Goal: Task Accomplishment & Management: Manage account settings

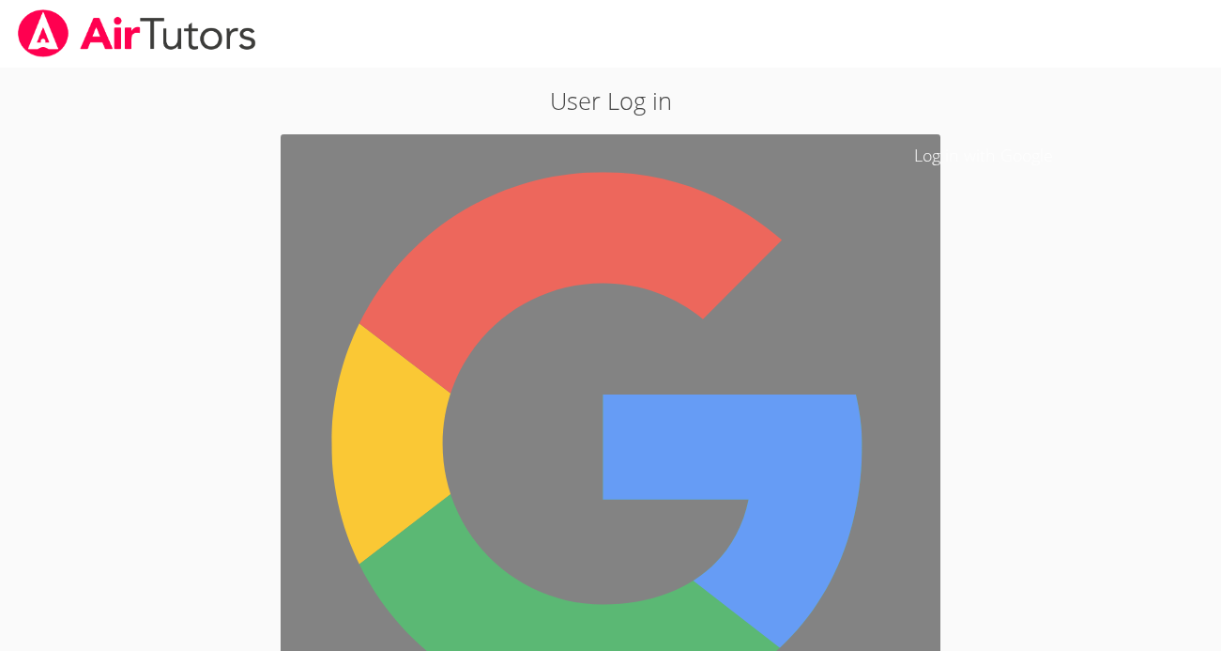
click at [727, 171] on link "Log in with Google" at bounding box center [611, 444] width 660 height 620
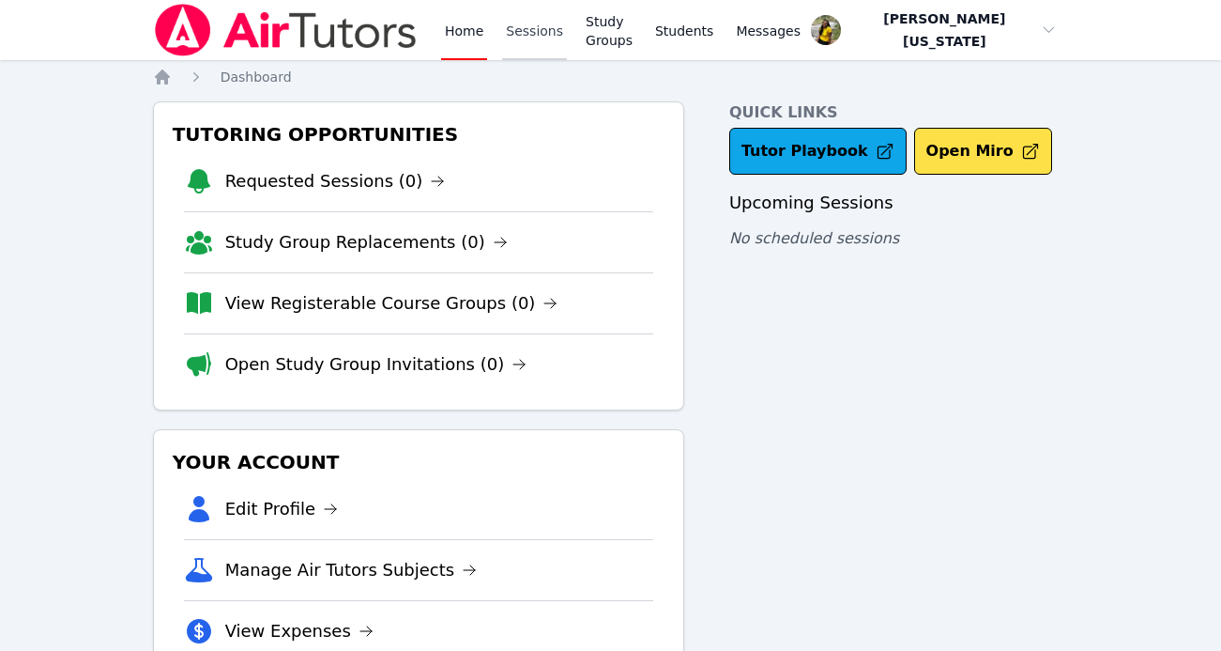
click at [552, 39] on link "Sessions" at bounding box center [534, 30] width 65 height 60
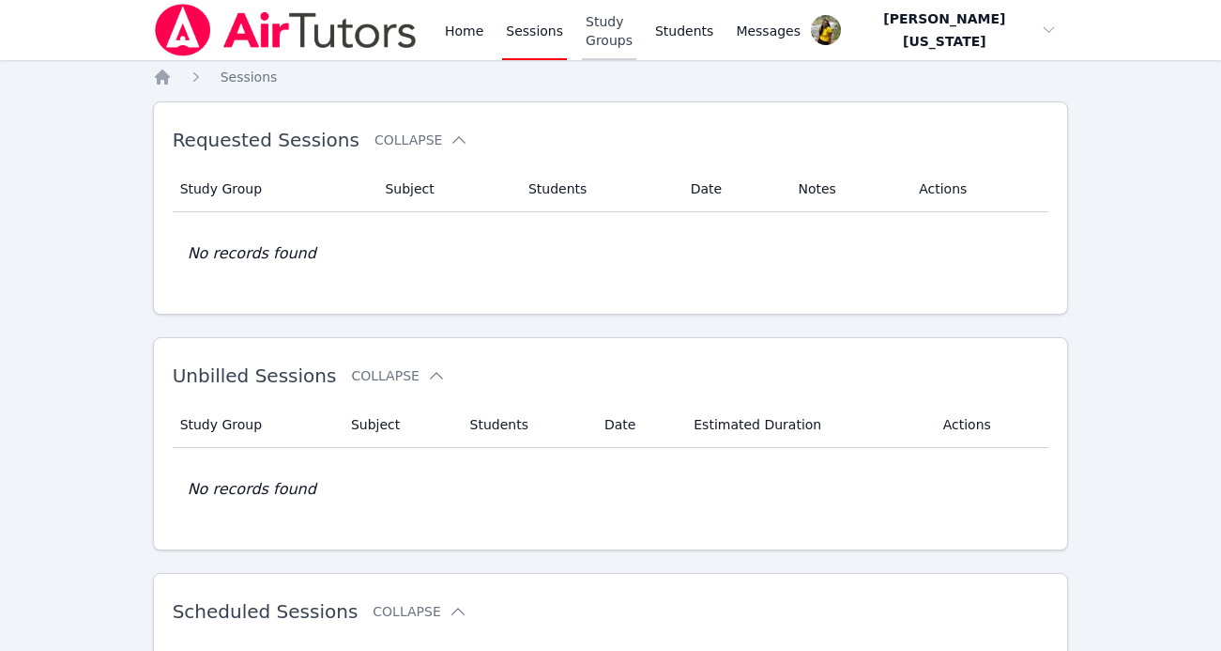
click at [598, 39] on link "Study Groups" at bounding box center [609, 30] width 54 height 60
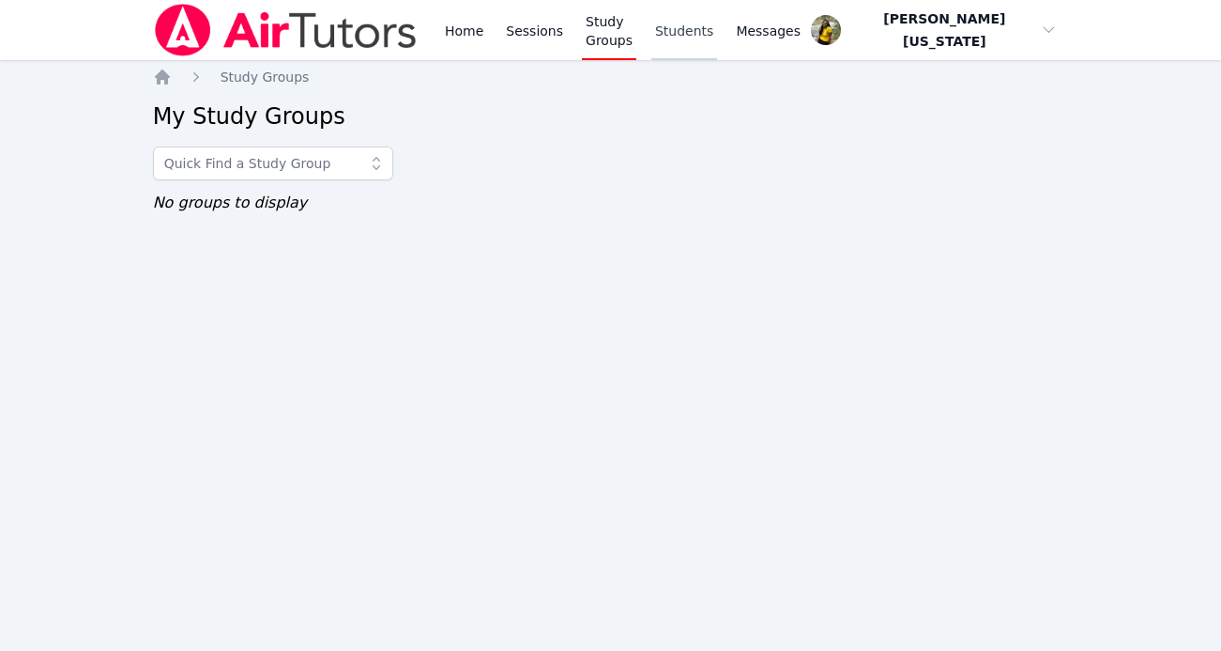
click at [686, 41] on link "Students" at bounding box center [685, 30] width 66 height 60
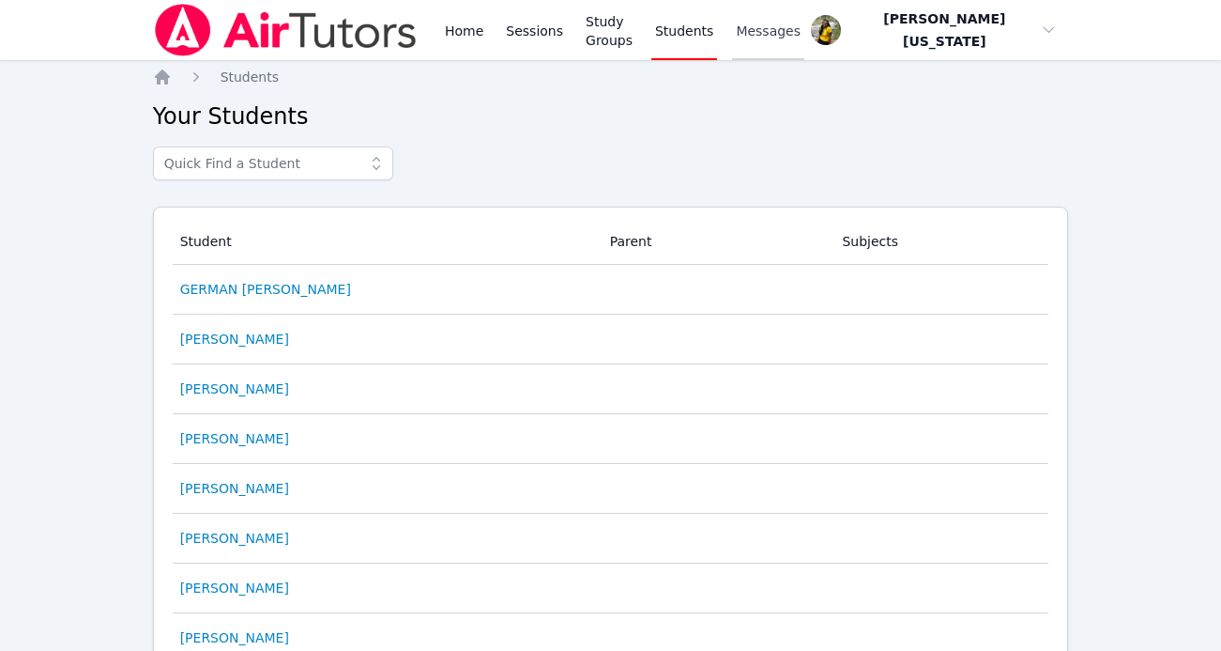
click at [783, 30] on span "Messages" at bounding box center [768, 31] width 65 height 19
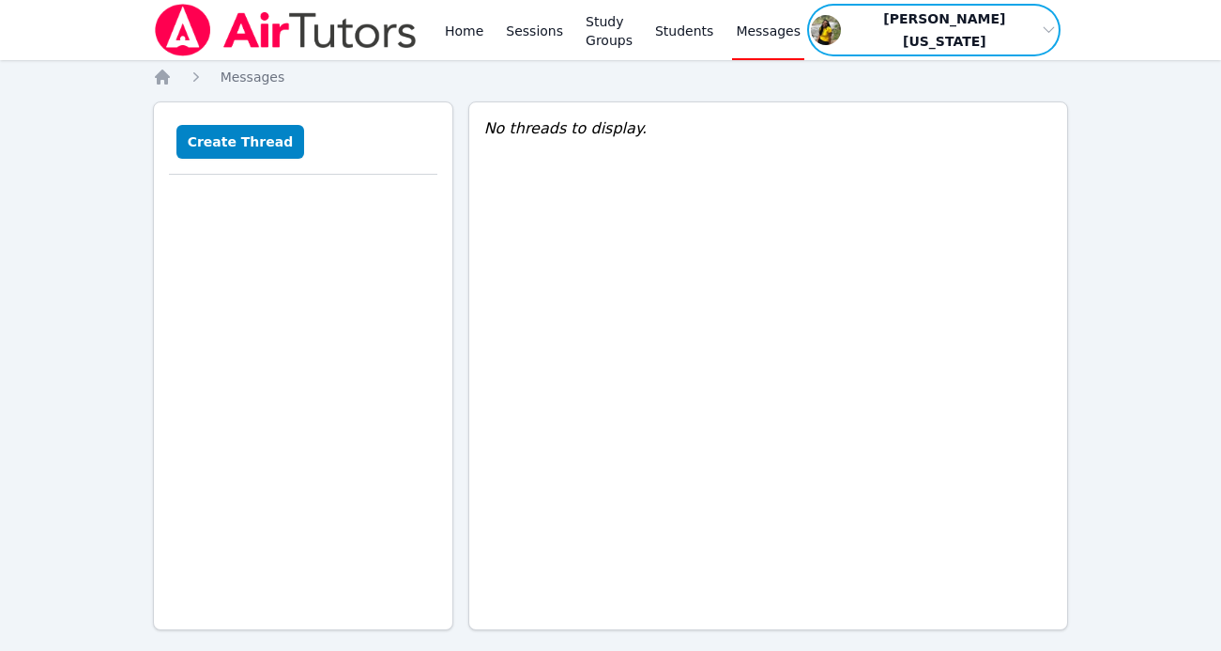
click at [872, 32] on span "button" at bounding box center [934, 30] width 258 height 56
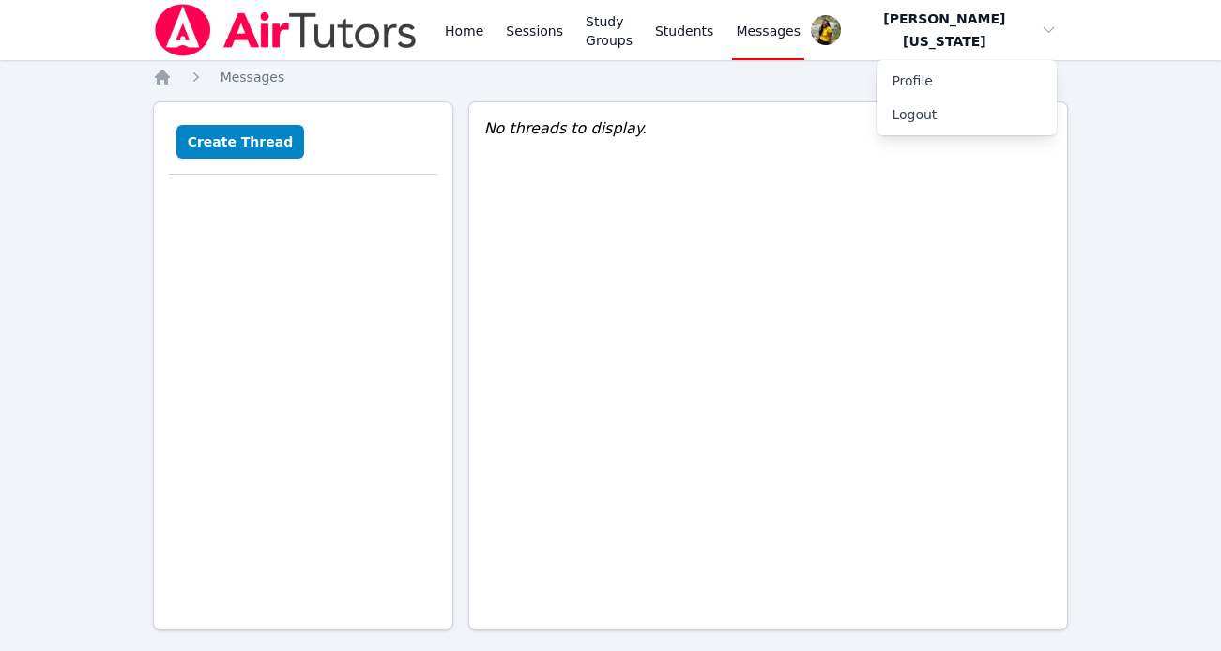
click at [437, 32] on div "Home Sessions Study Groups Students Messages" at bounding box center [465, 30] width 624 height 60
click at [461, 31] on link "Home" at bounding box center [464, 30] width 46 height 60
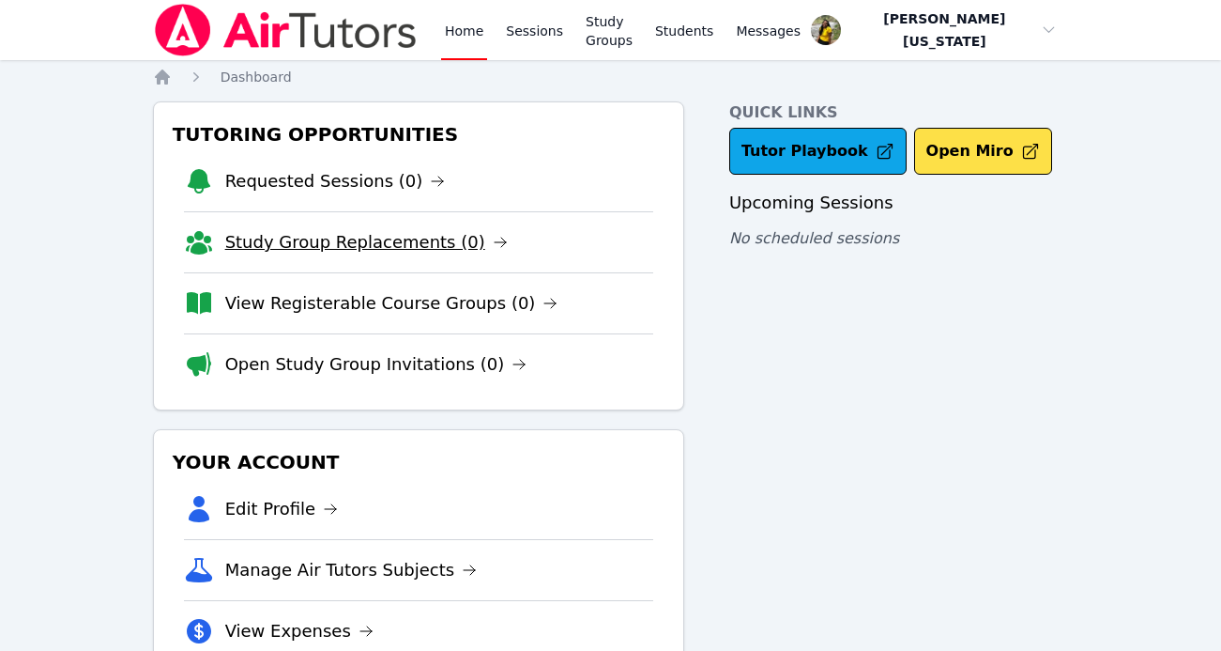
scroll to position [125, 0]
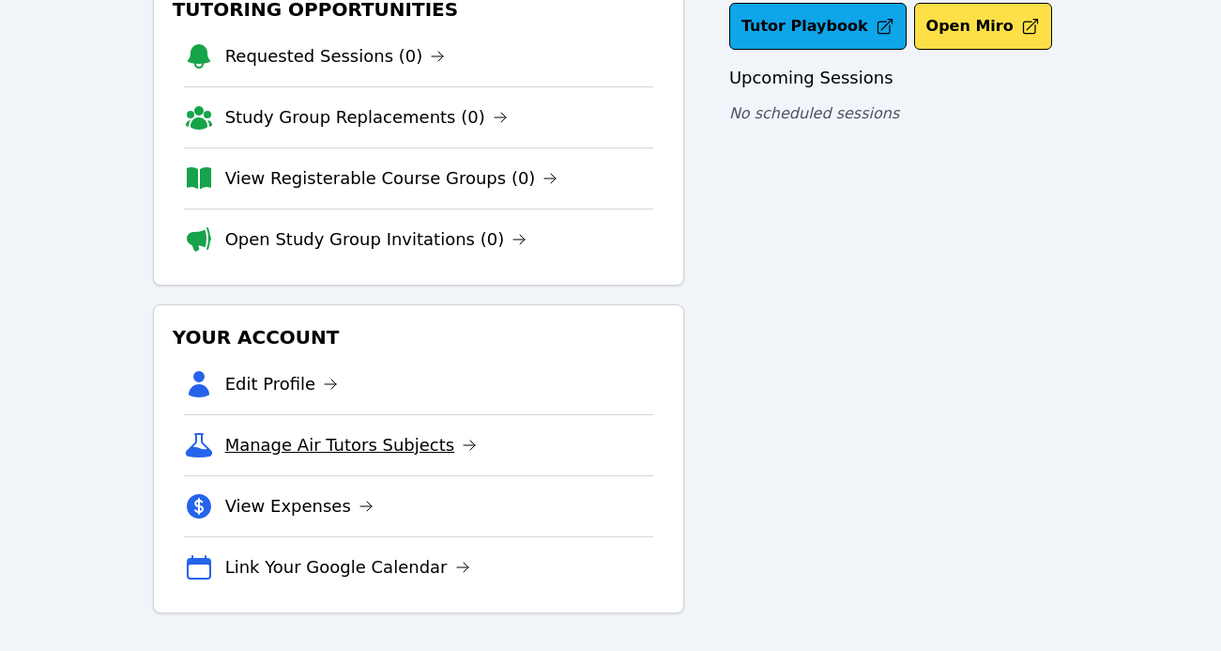
click at [382, 446] on link "Manage Air Tutors Subjects" at bounding box center [351, 445] width 253 height 26
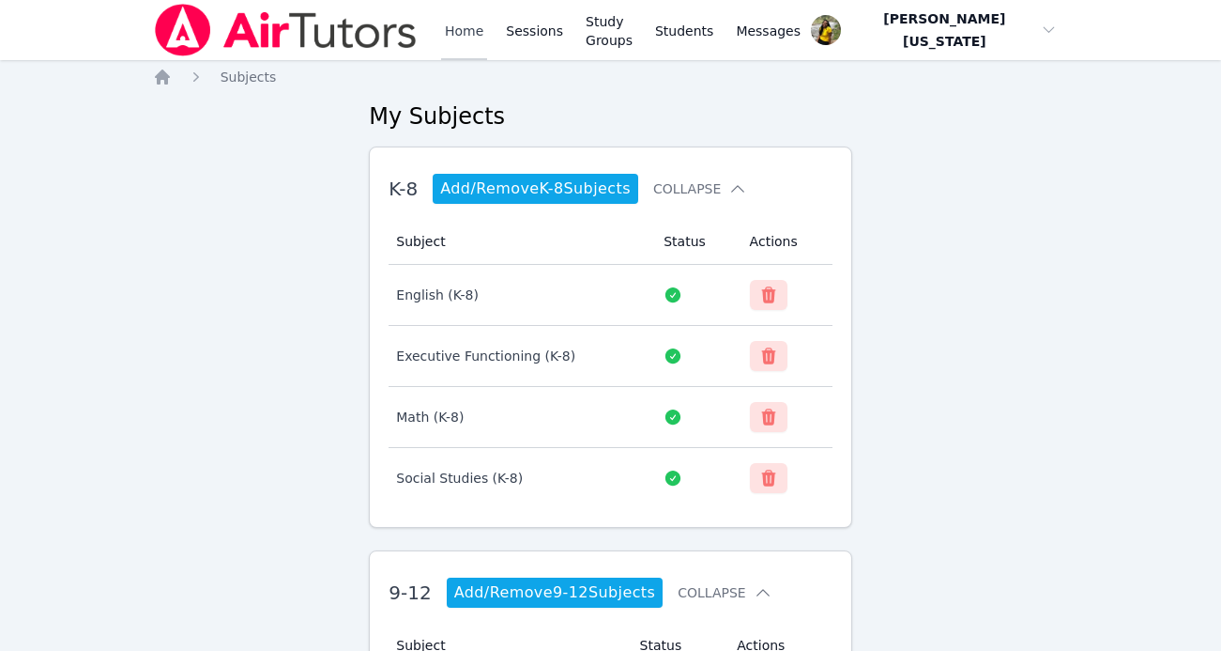
click at [484, 37] on link "Home" at bounding box center [464, 30] width 46 height 60
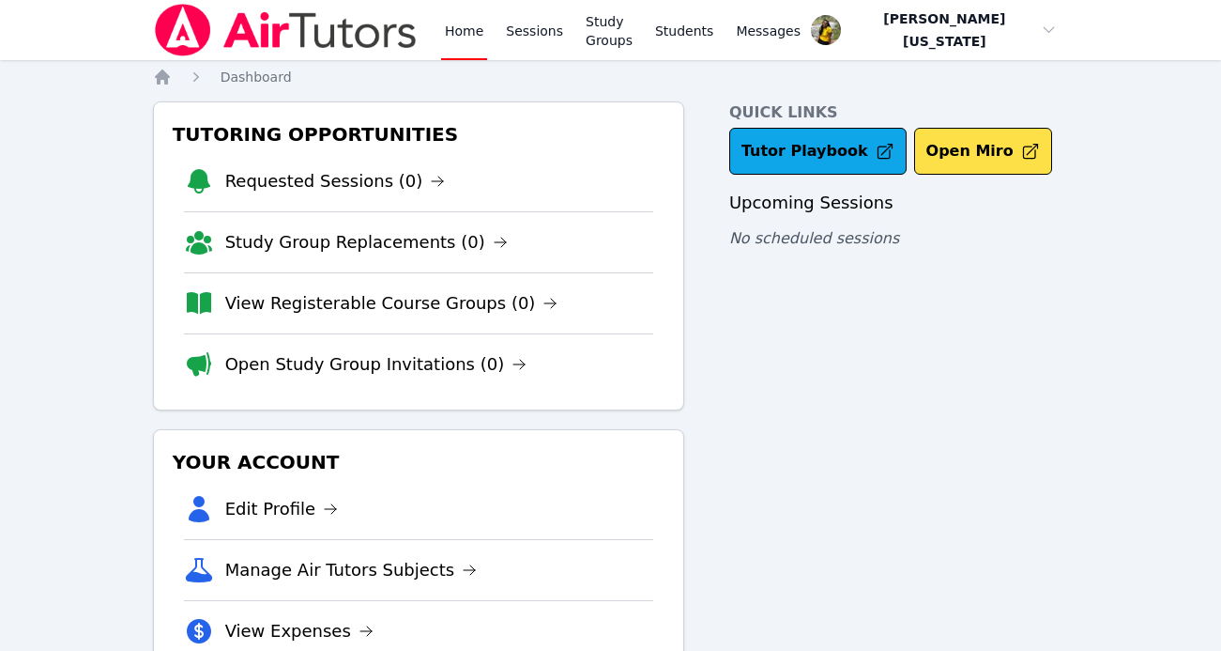
click at [376, 554] on li "Manage Air Tutors Subjects" at bounding box center [418, 569] width 469 height 61
click at [373, 570] on link "Manage Air Tutors Subjects" at bounding box center [351, 570] width 253 height 26
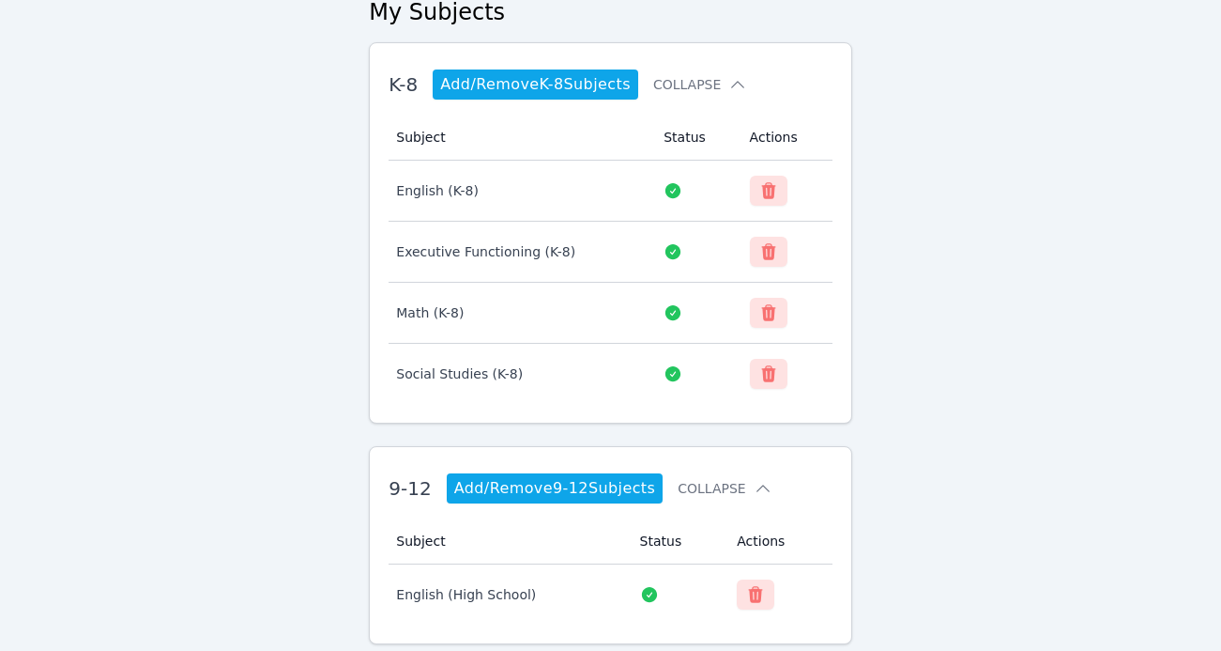
scroll to position [158, 0]
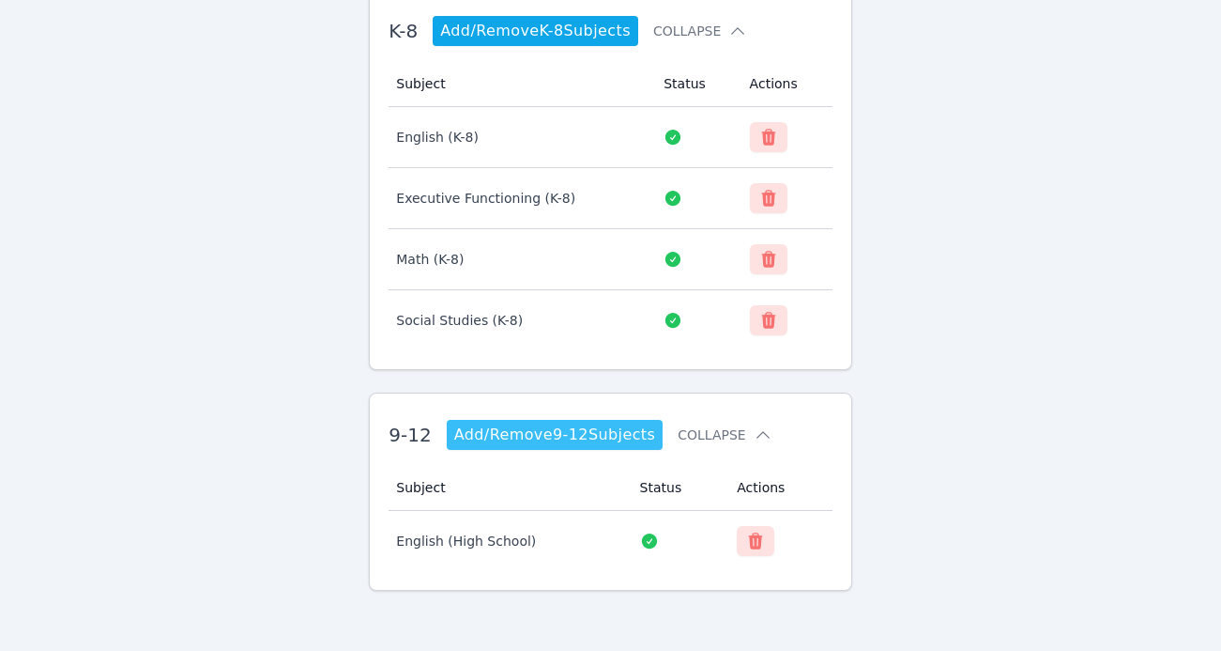
click at [587, 443] on link "Add/Remove 9-12 Subjects" at bounding box center [555, 435] width 217 height 30
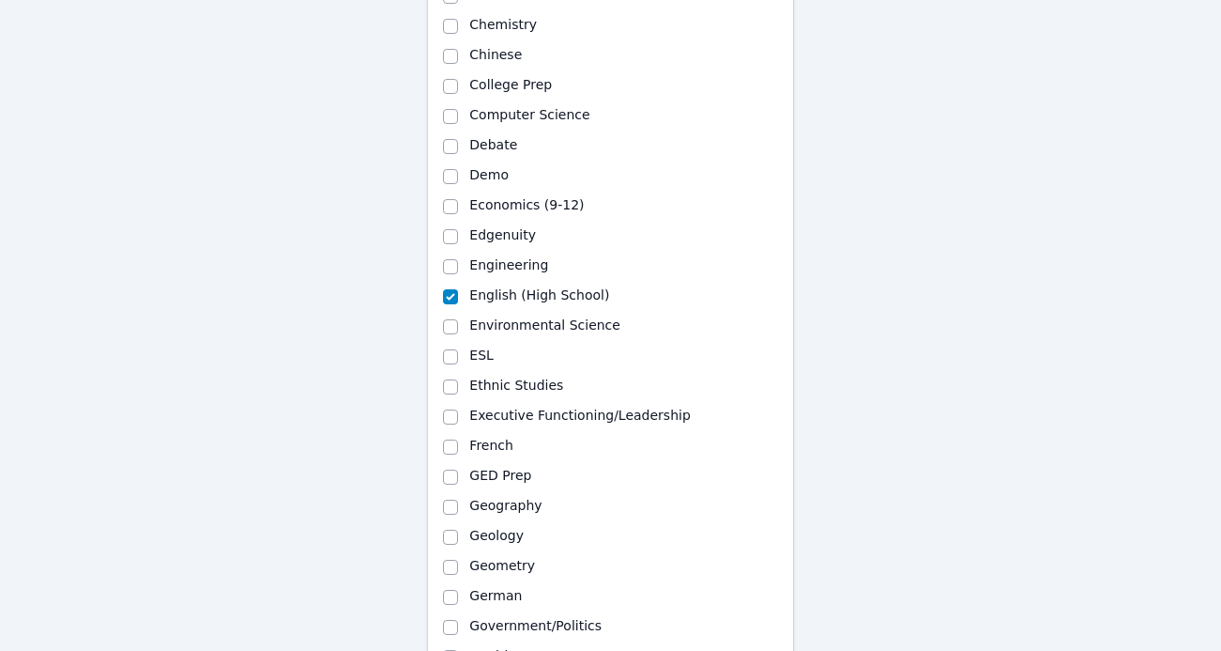
scroll to position [441, 0]
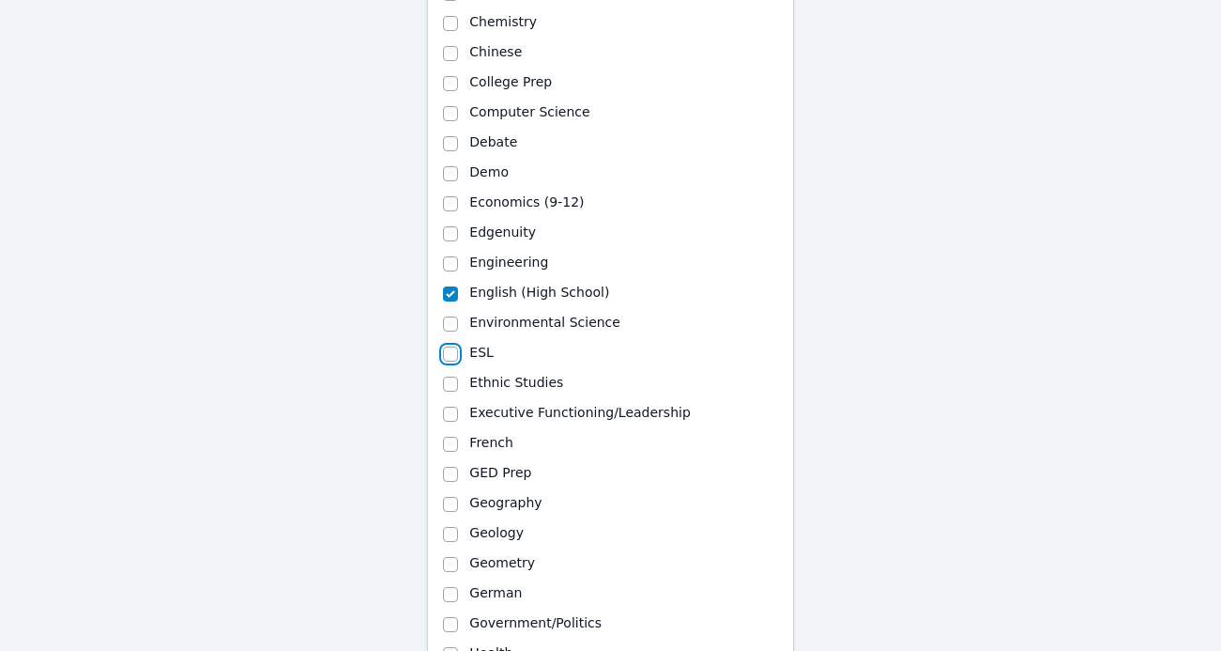
click at [445, 348] on input "ESL" at bounding box center [450, 353] width 15 height 15
checkbox input "true"
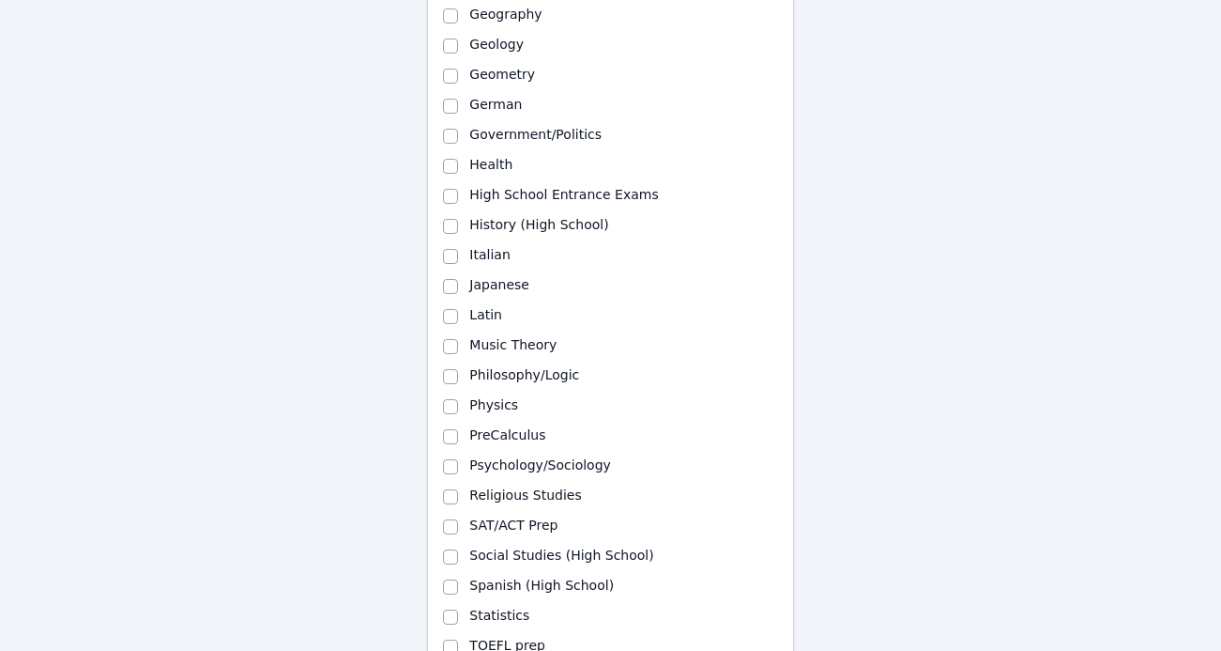
scroll to position [943, 0]
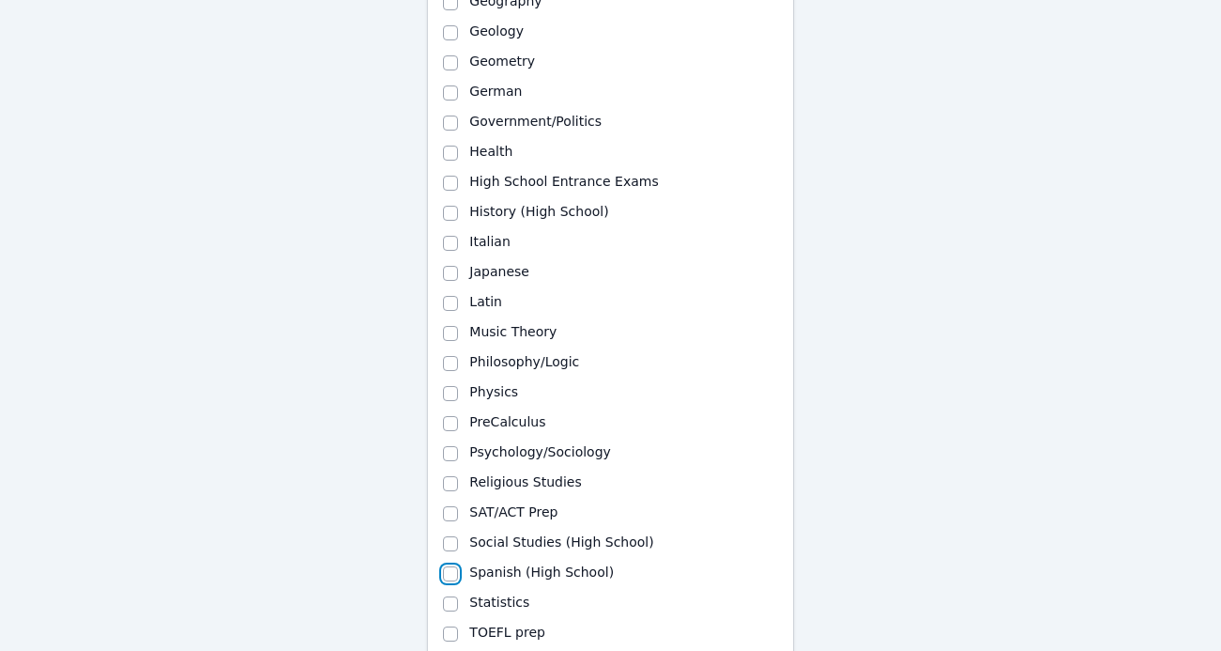
click at [452, 569] on input "Spanish (High School)" at bounding box center [450, 573] width 15 height 15
checkbox input "true"
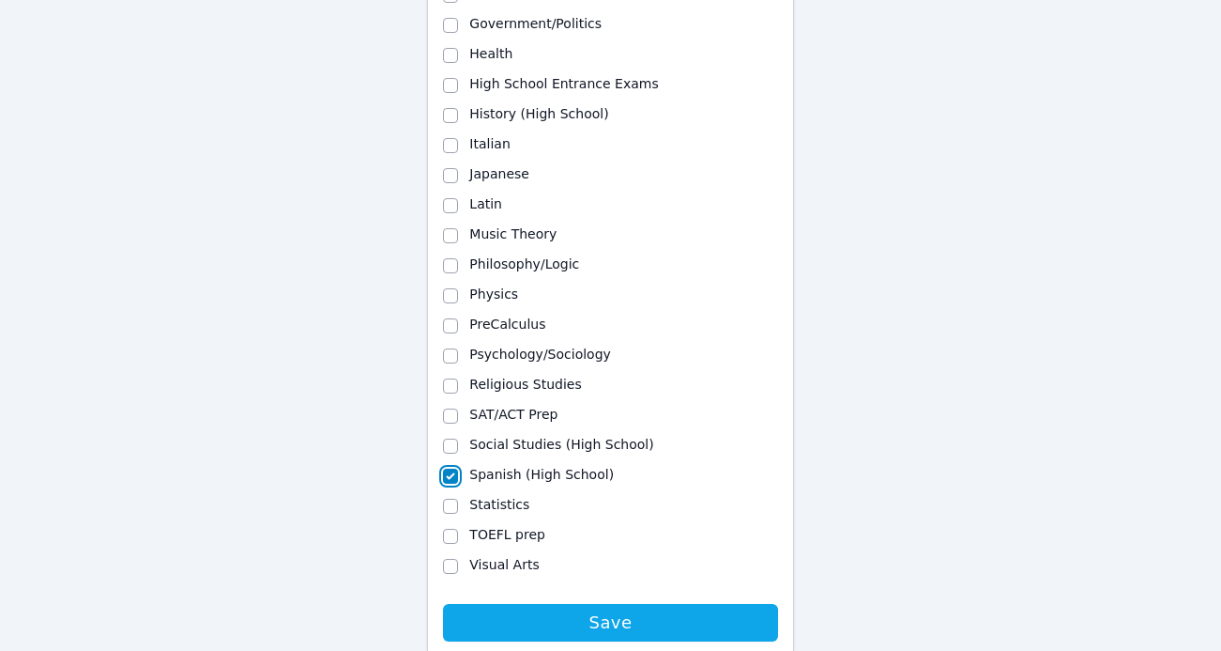
scroll to position [1049, 0]
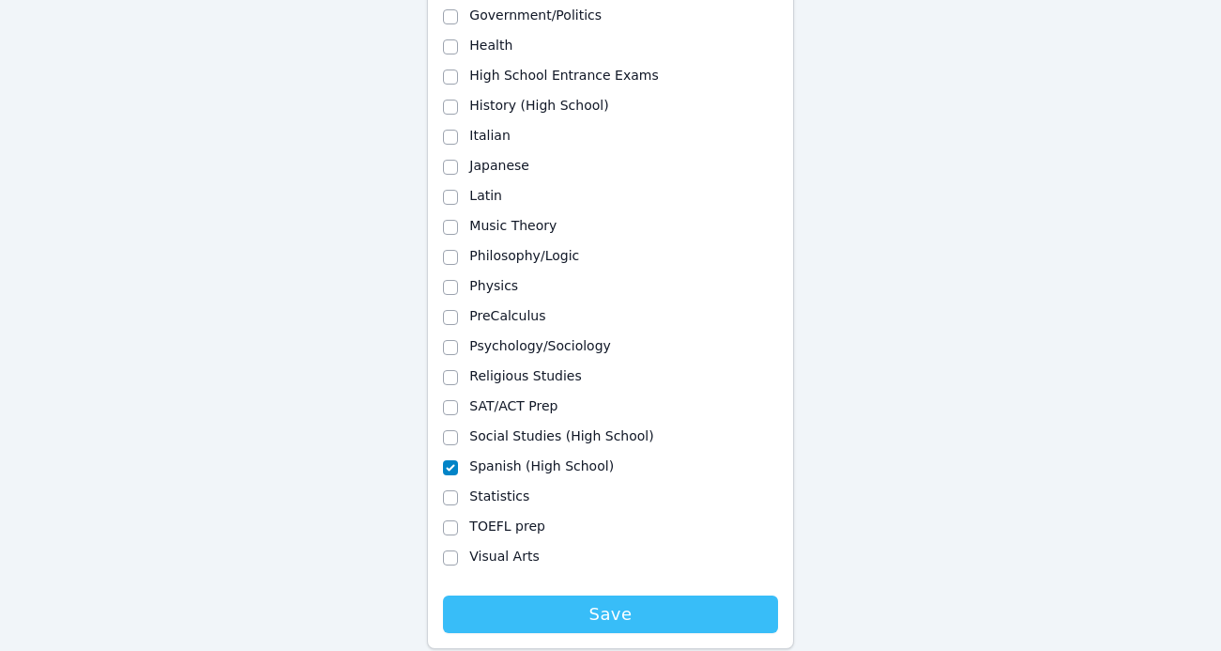
click at [461, 606] on span "Save" at bounding box center [609, 614] width 315 height 26
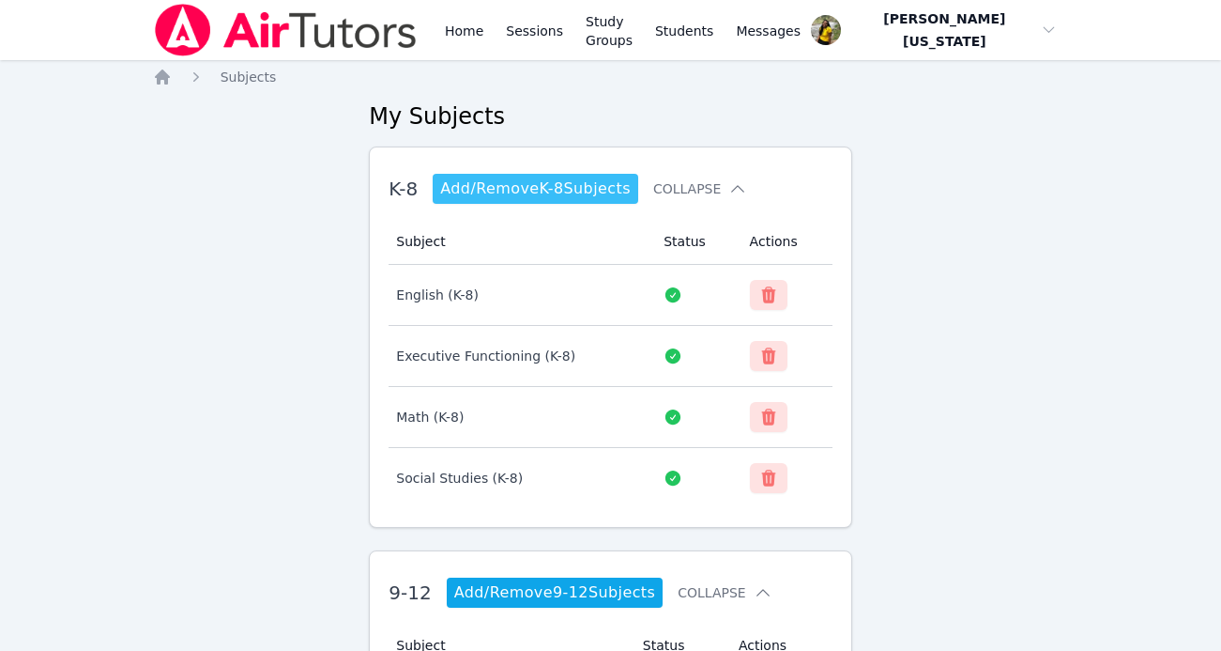
click at [603, 192] on link "Add/Remove K-8 Subjects" at bounding box center [536, 189] width 206 height 30
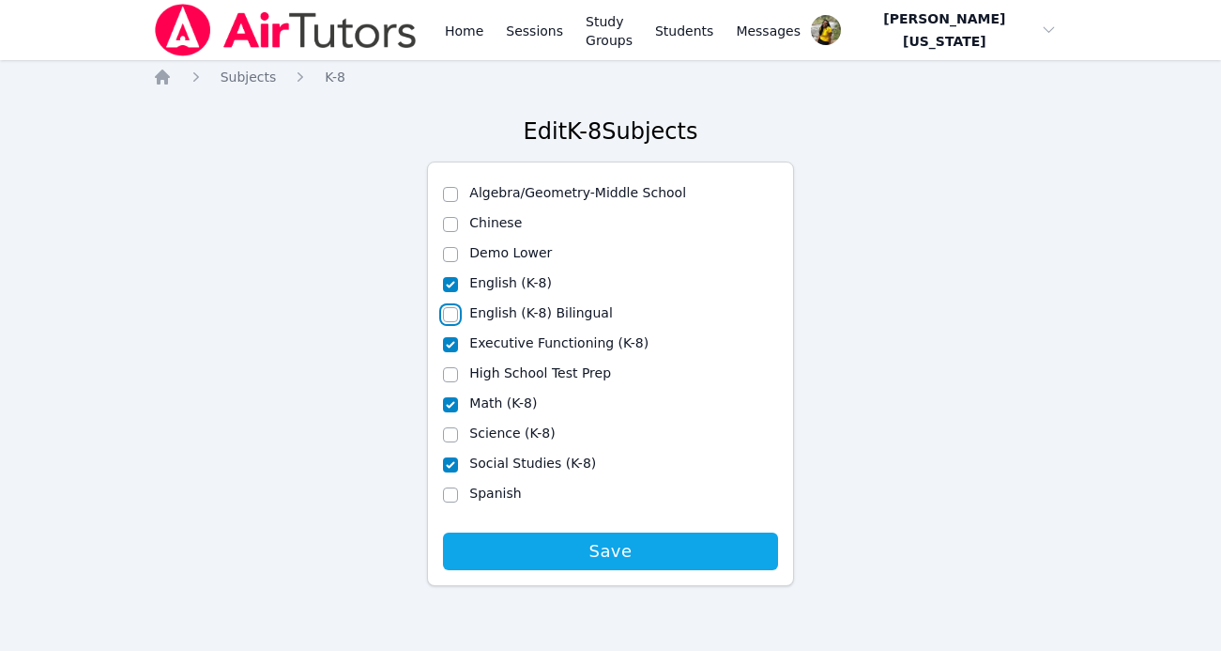
click at [451, 315] on input "English (K-8) Bilingual" at bounding box center [450, 314] width 15 height 15
checkbox input "true"
click at [451, 493] on input "Spanish" at bounding box center [450, 494] width 15 height 15
checkbox input "true"
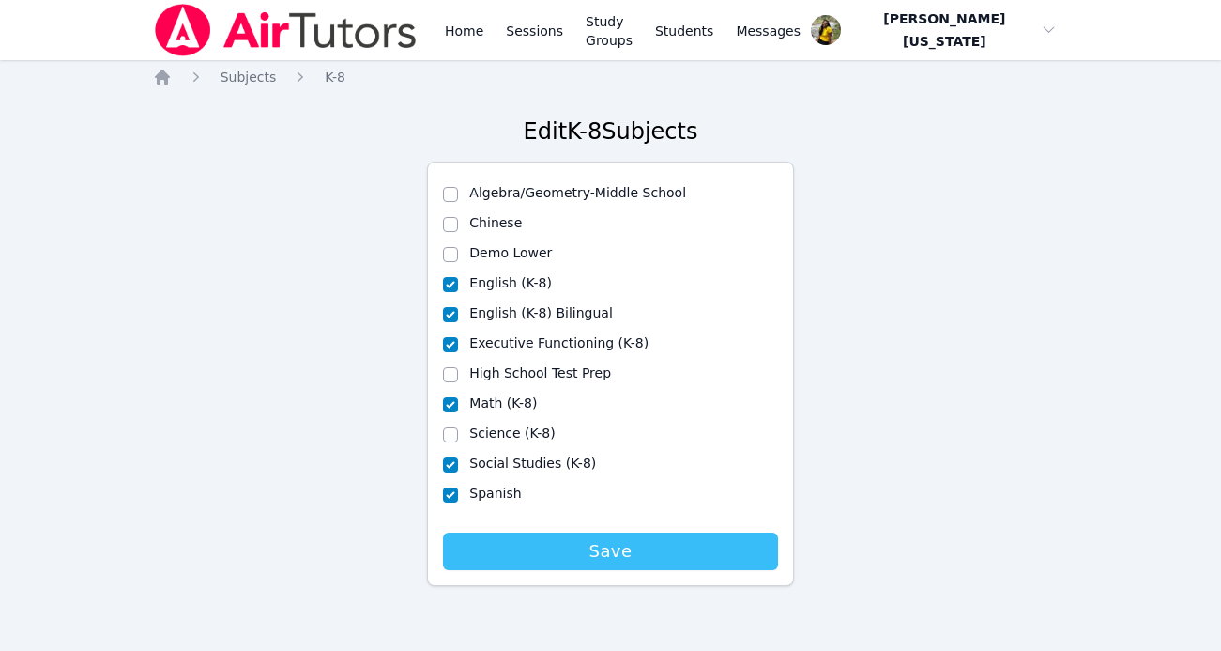
click at [487, 544] on span "Save" at bounding box center [609, 551] width 315 height 26
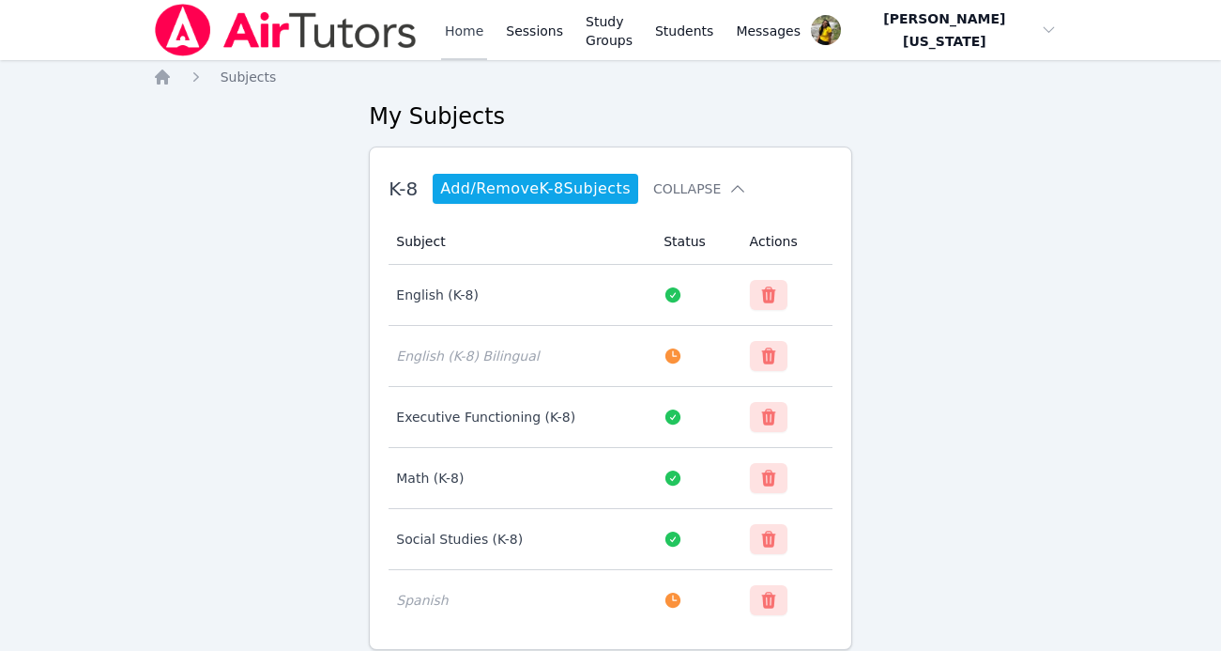
click at [452, 27] on link "Home" at bounding box center [464, 30] width 46 height 60
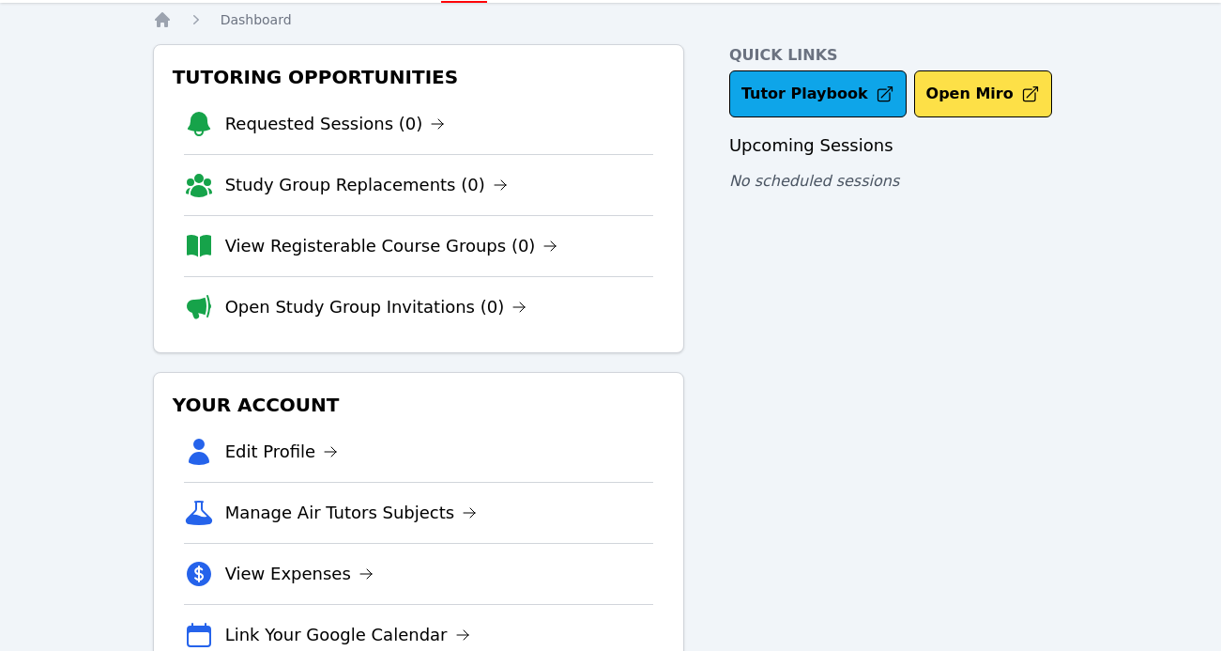
scroll to position [125, 0]
